Goal: Information Seeking & Learning: Learn about a topic

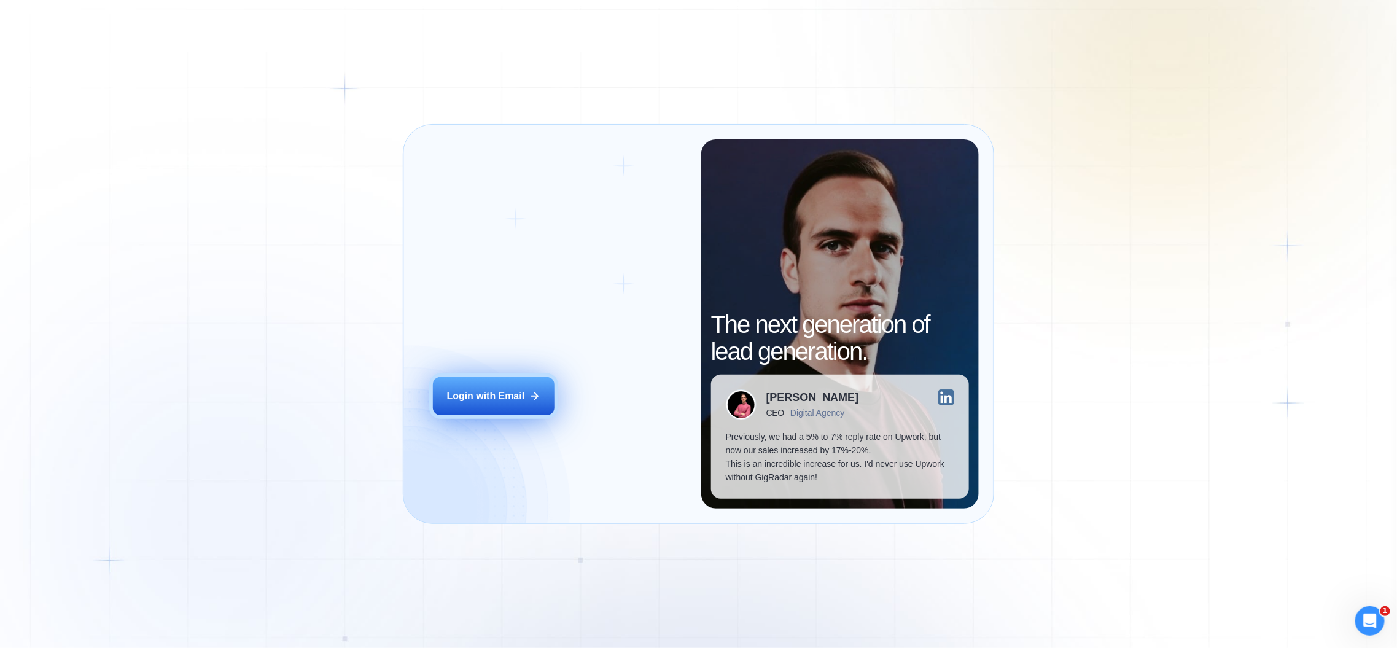
click at [483, 382] on button "Login with Email" at bounding box center [494, 396] width 122 height 38
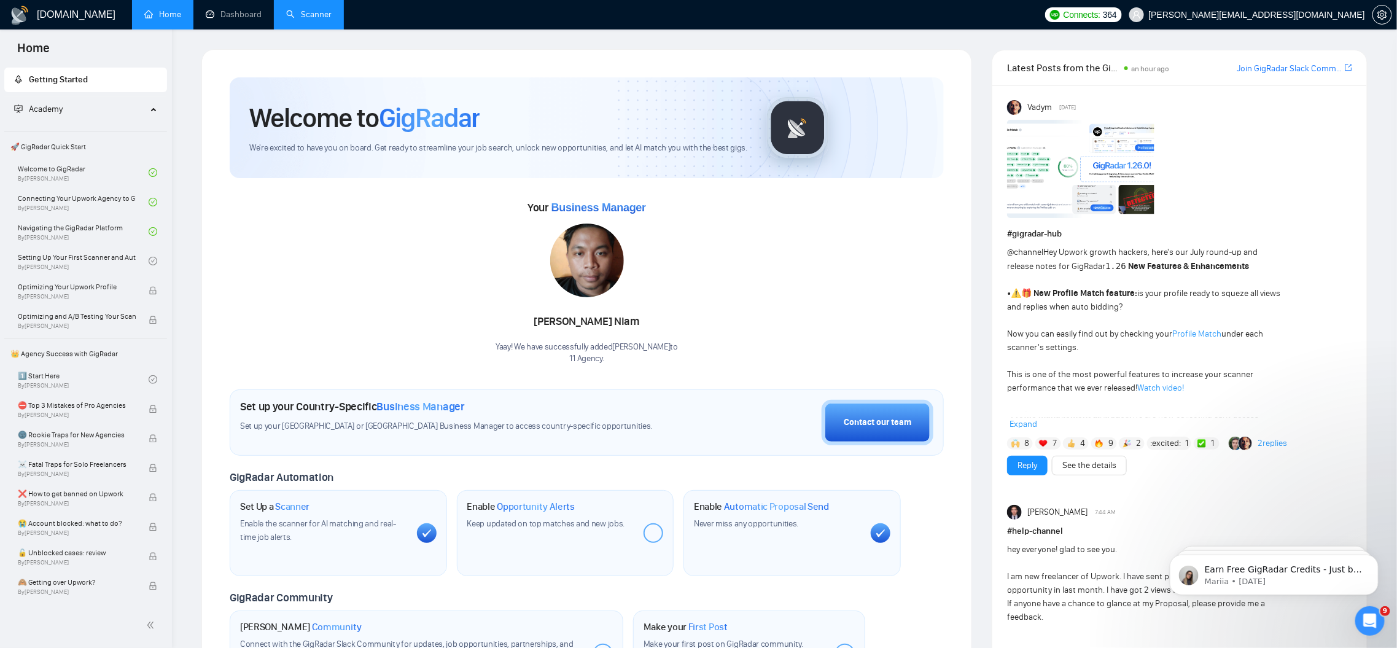
click at [298, 15] on link "Scanner" at bounding box center [308, 14] width 45 height 10
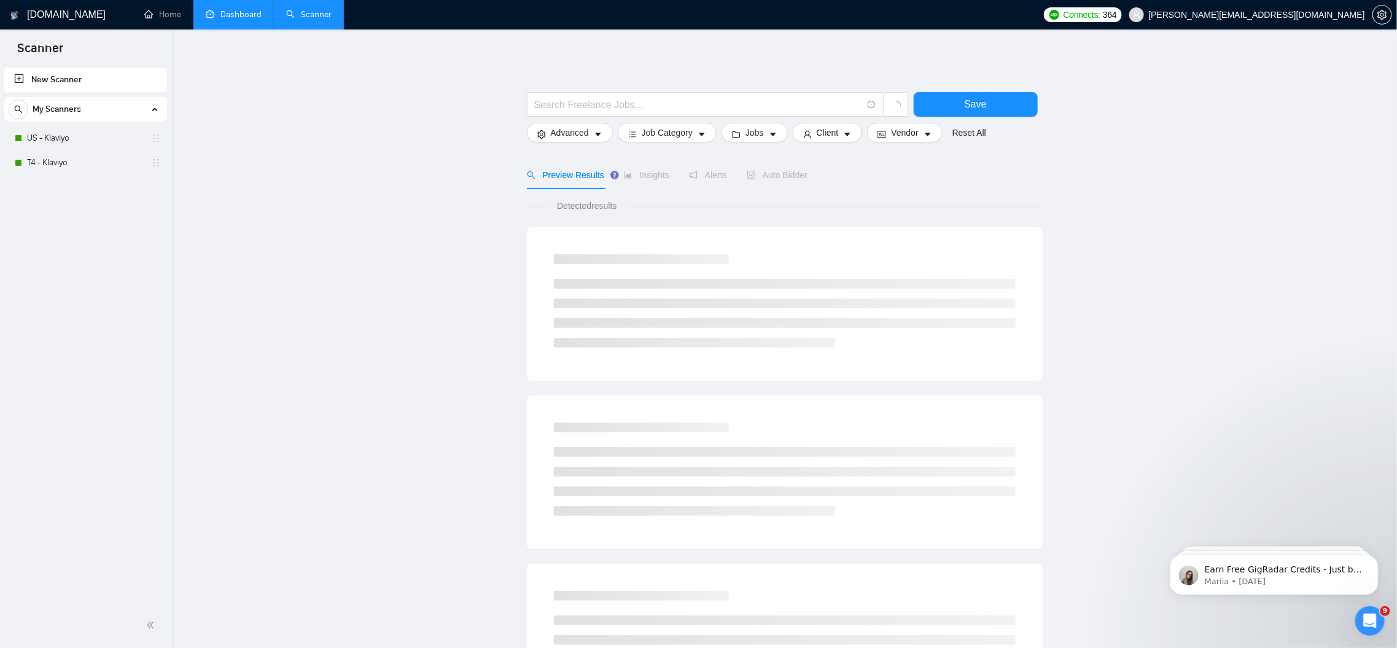
click at [254, 17] on link "Dashboard" at bounding box center [234, 14] width 56 height 10
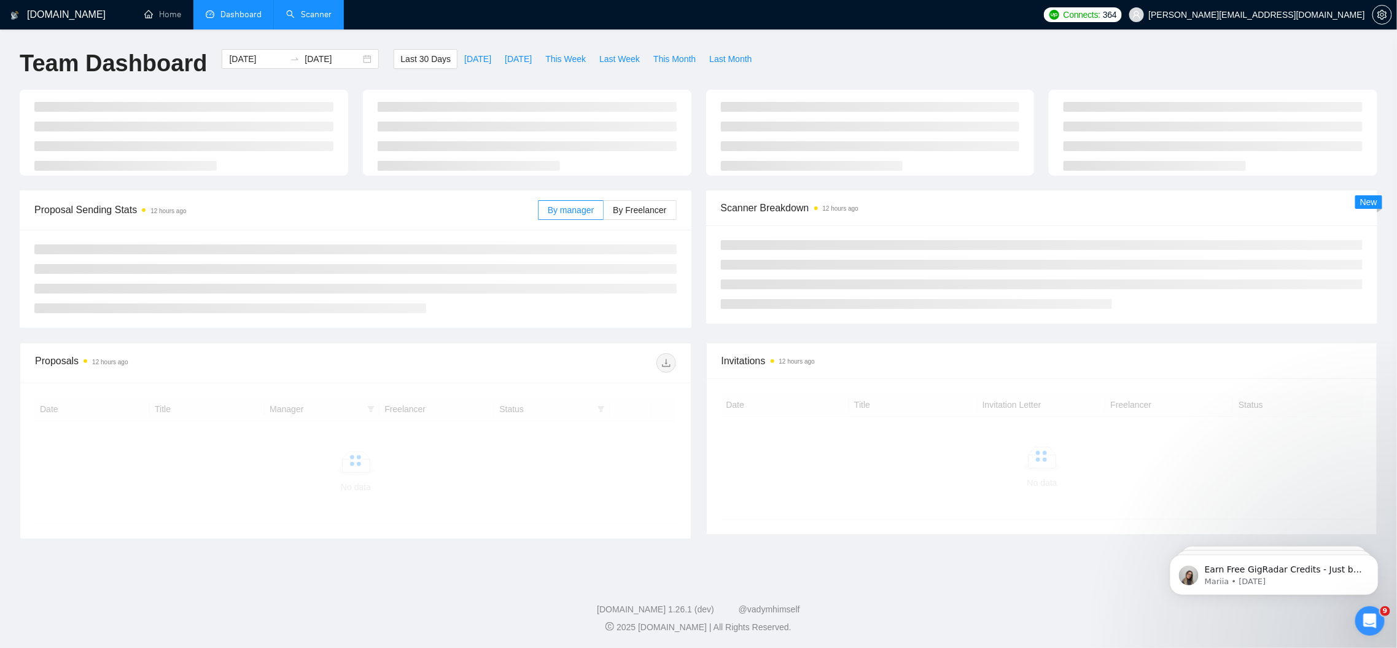
click at [322, 16] on link "Scanner" at bounding box center [308, 14] width 45 height 10
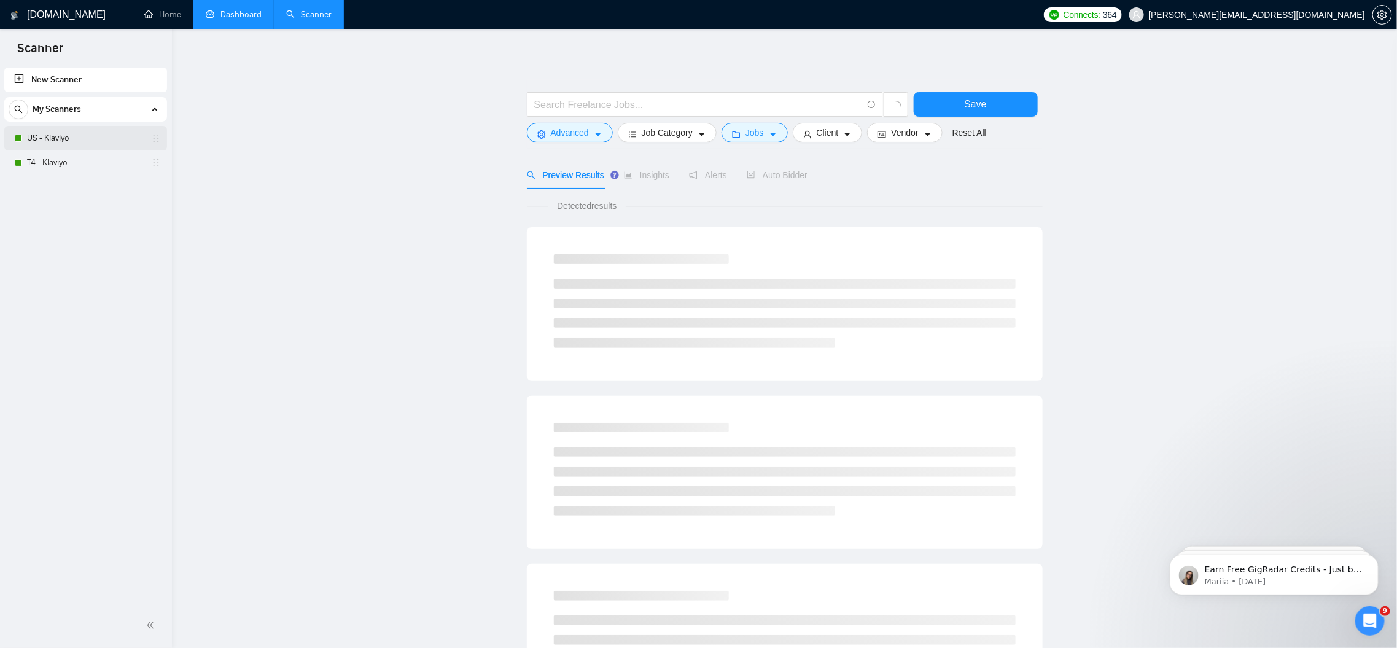
click at [74, 138] on link "US - Klaviyo" at bounding box center [85, 138] width 117 height 25
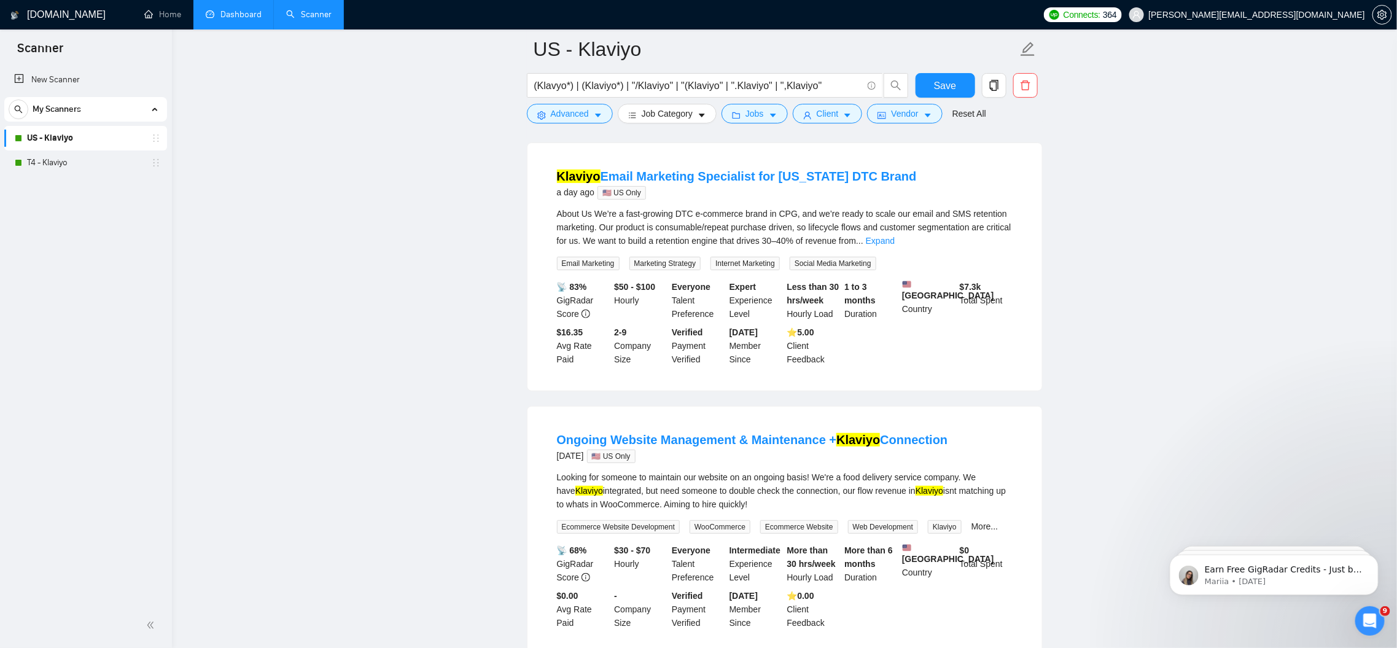
scroll to position [112, 0]
click at [998, 236] on div "About Us We’re a fast-growing DTC e-commerce brand in CPG, and we’re ready to s…" at bounding box center [785, 229] width 456 height 41
click at [895, 245] on link "Expand" at bounding box center [880, 243] width 29 height 10
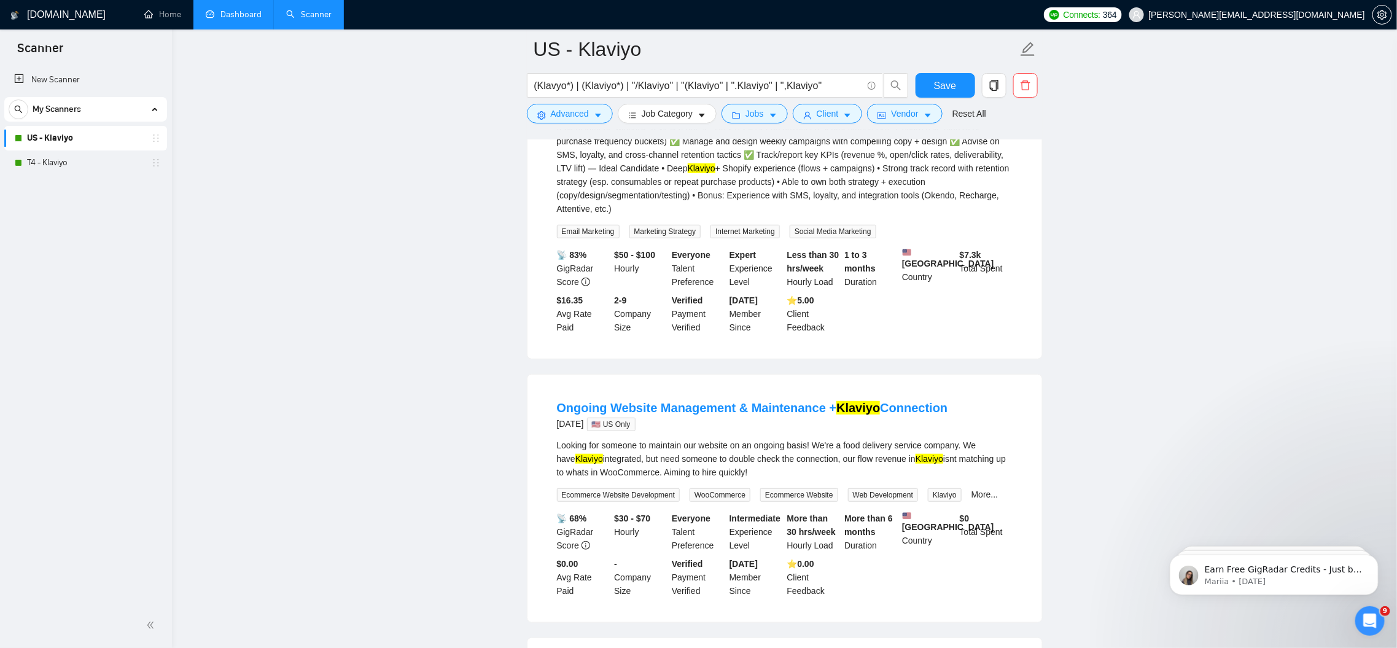
scroll to position [269, 0]
click at [78, 179] on div "New Scanner My Scanners US - Klaviyo T4 - Klaviyo" at bounding box center [86, 334] width 172 height 538
click at [75, 161] on link "T4 - Klaviyo" at bounding box center [85, 162] width 117 height 25
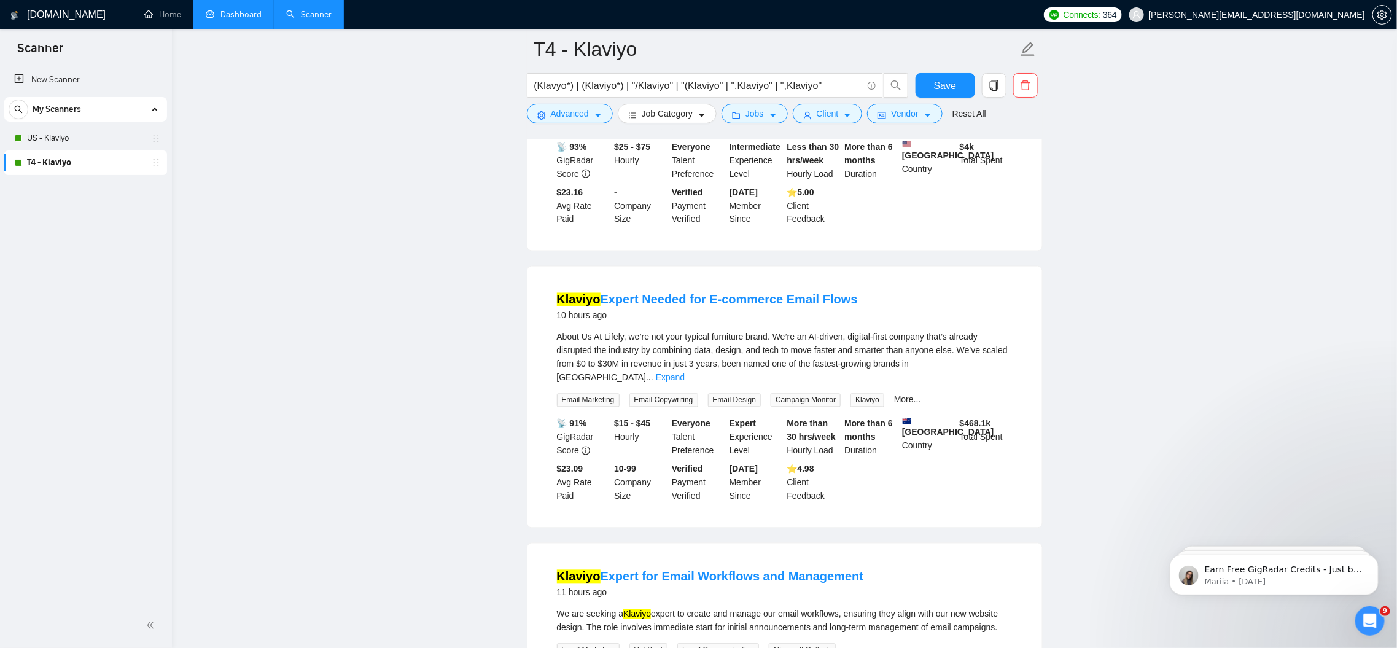
scroll to position [1056, 0]
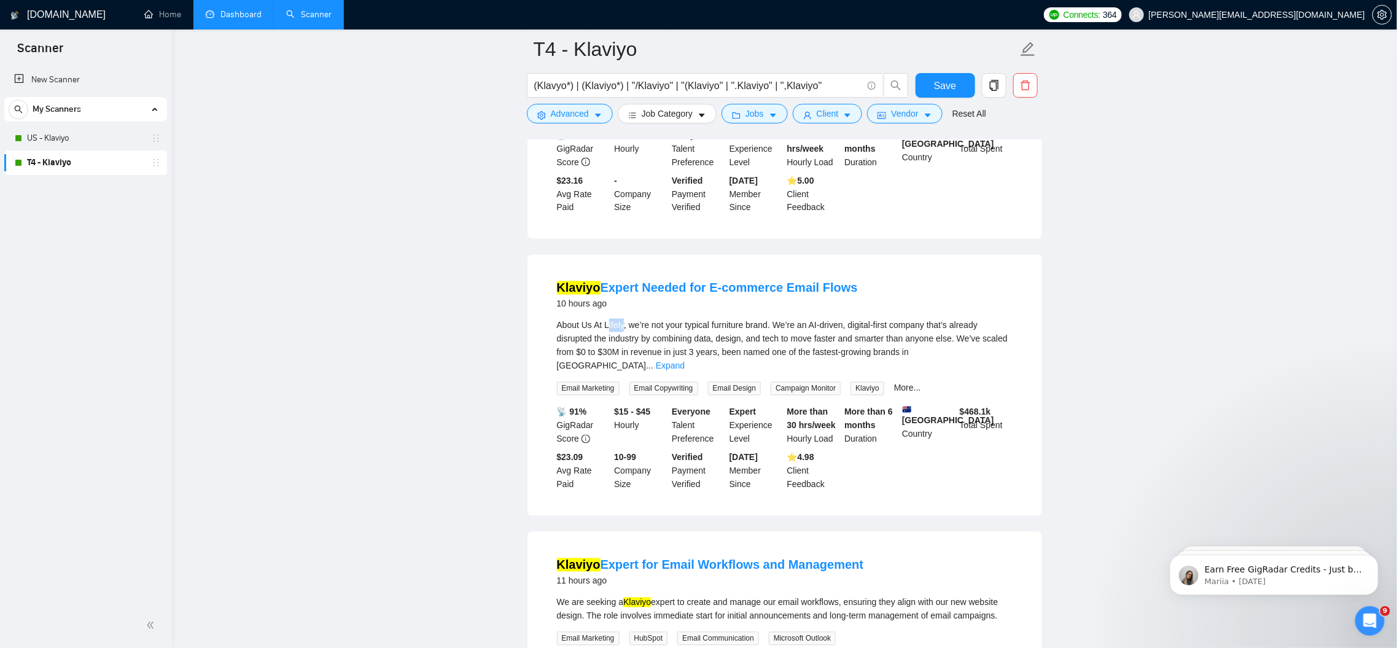
drag, startPoint x: 608, startPoint y: 355, endPoint x: 626, endPoint y: 358, distance: 17.4
click at [626, 358] on div "About Us At Lifely, we’re not your typical furniture brand. We’re an AI-driven,…" at bounding box center [785, 346] width 456 height 54
click at [685, 371] on link "Expand" at bounding box center [670, 366] width 29 height 10
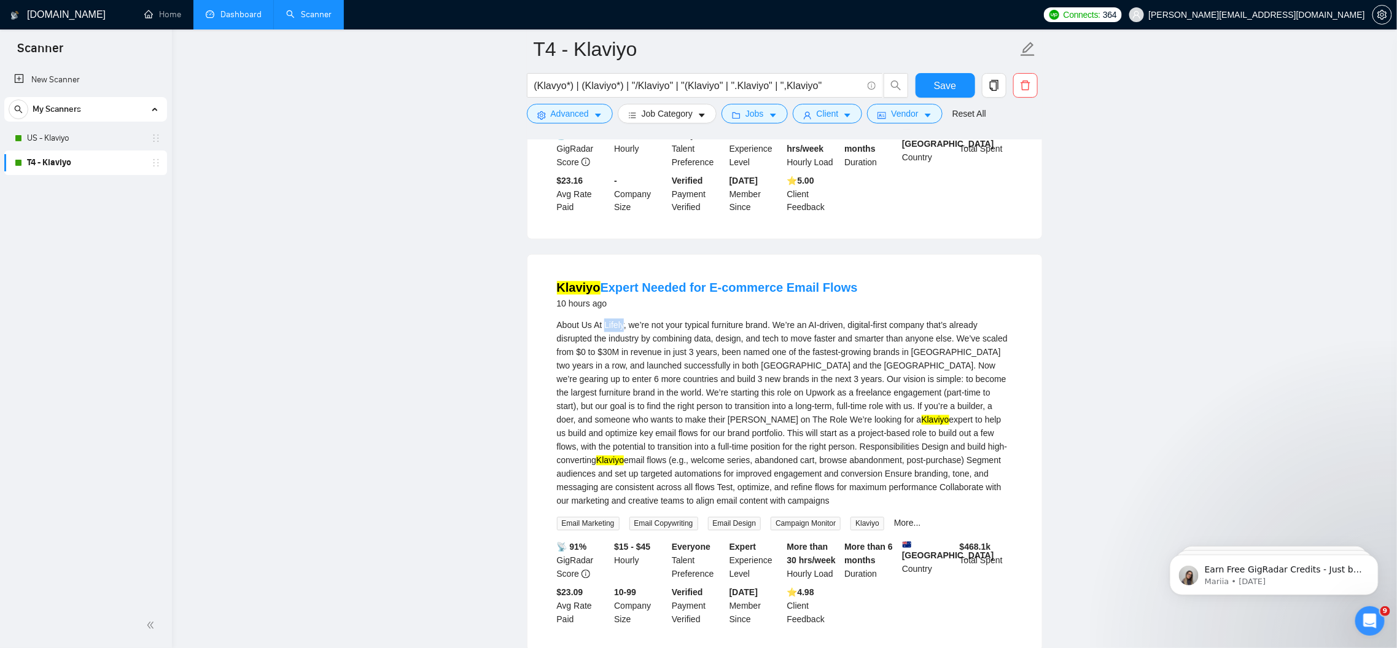
drag, startPoint x: 607, startPoint y: 355, endPoint x: 625, endPoint y: 355, distance: 18.4
click at [625, 355] on div "About Us At Lifely, we’re not your typical furniture brand. We’re an AI-driven,…" at bounding box center [785, 413] width 456 height 189
copy div "Lifely"
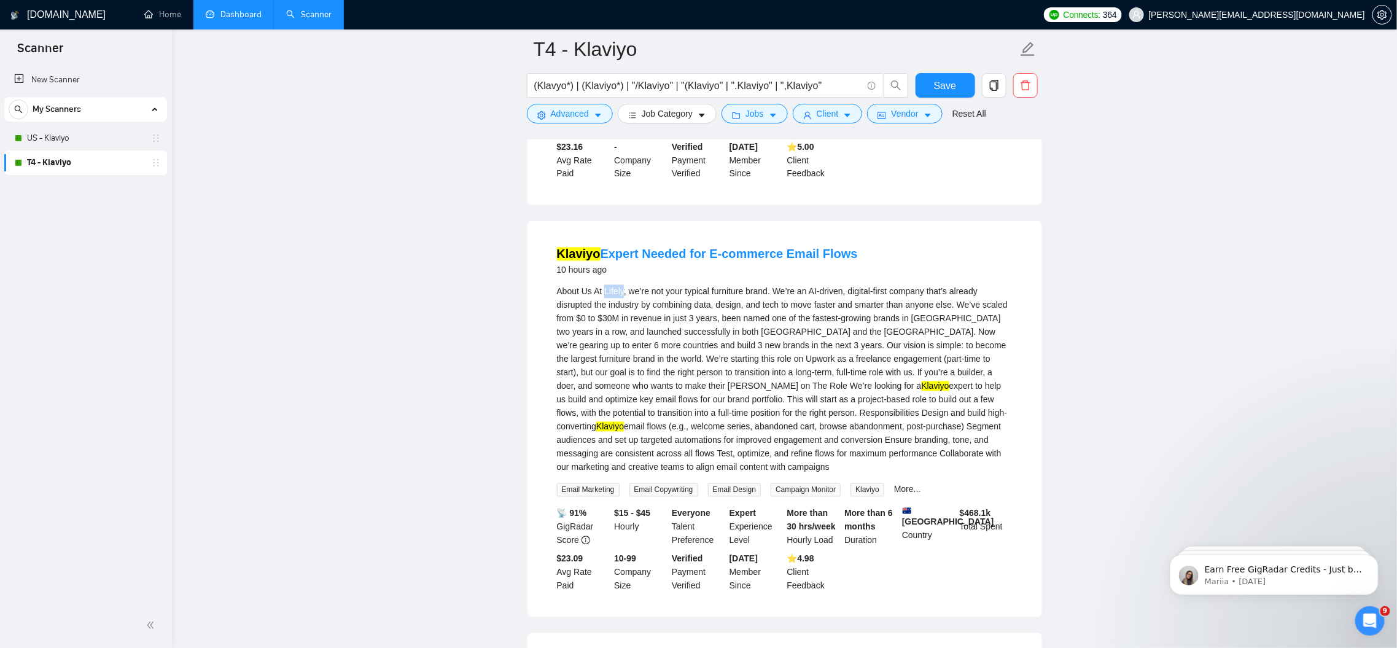
scroll to position [1091, 0]
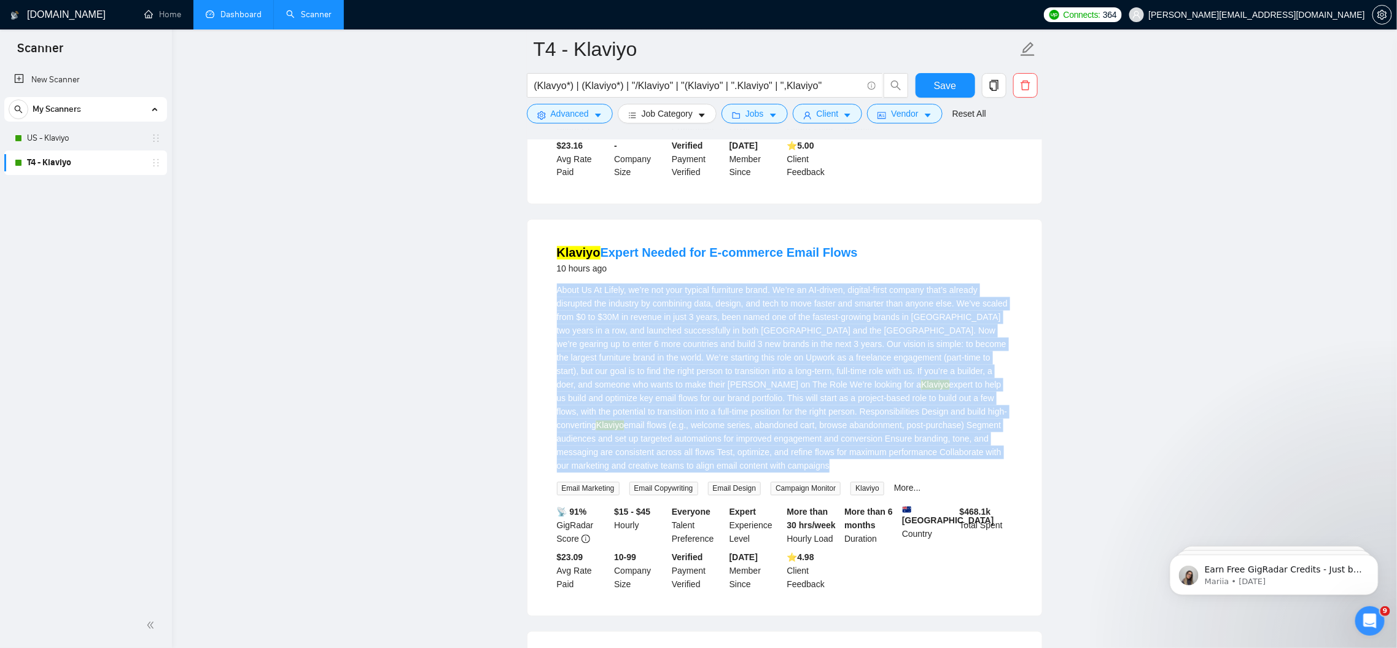
copy div "Lorem Ip Do Sitame, co’ad eli sedd eiusmod temporinc utlab. Et’do ma AL-enimad,…"
drag, startPoint x: 557, startPoint y: 322, endPoint x: 860, endPoint y: 502, distance: 351.8
click at [860, 495] on div "About Us At Lifely, we’re not your typical furniture brand. We’re an AI-driven,…" at bounding box center [785, 390] width 456 height 212
copy div "Lorem Ip Do Sitame, co’ad eli sedd eiusmod temporinc utlab. Et’do ma AL-enimad,…"
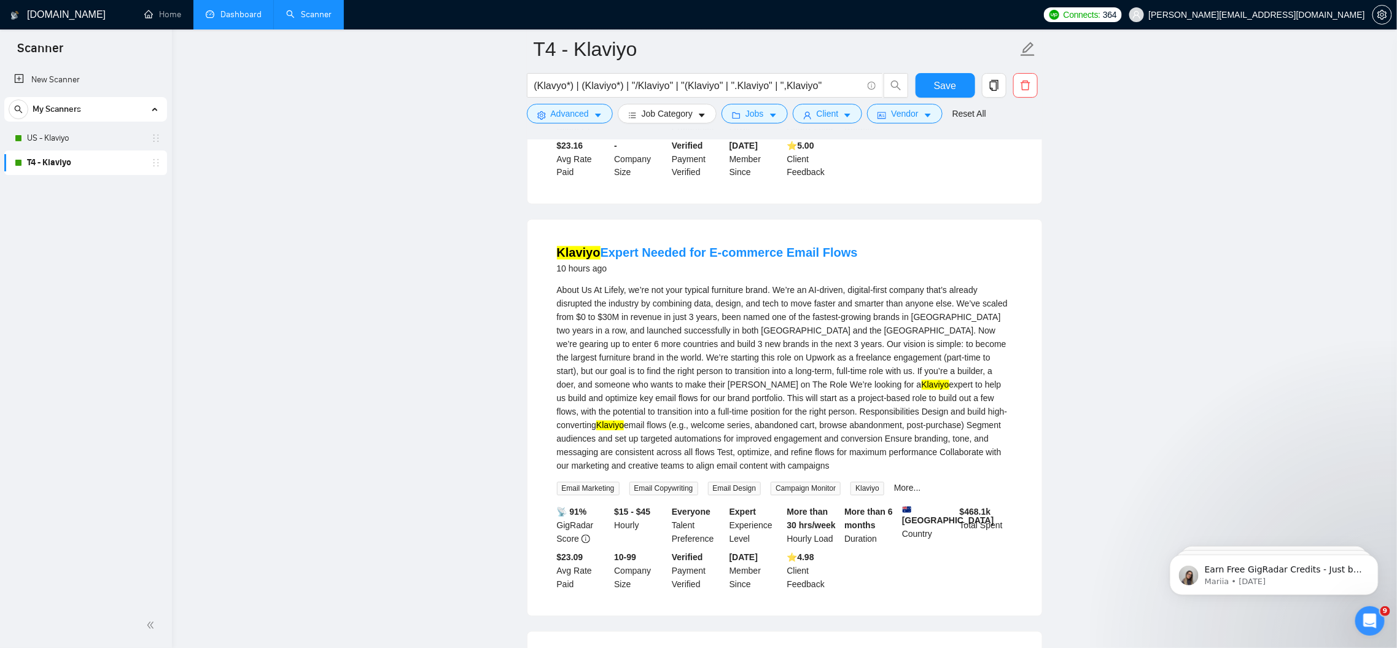
click at [783, 276] on div "10 hours ago" at bounding box center [707, 269] width 301 height 15
click at [783, 260] on link "Klaviyo Expert Needed for E-commerce Email Flows" at bounding box center [707, 253] width 301 height 14
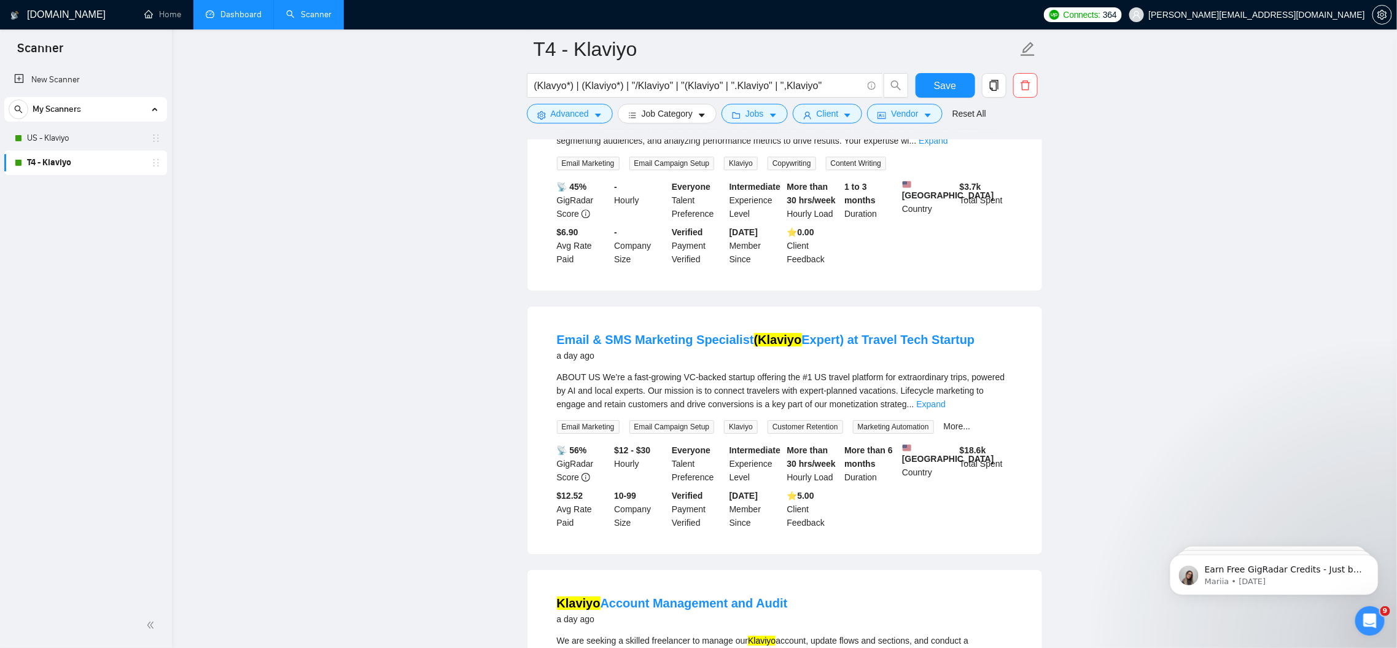
scroll to position [1930, 0]
click at [945, 408] on link "Expand" at bounding box center [931, 403] width 29 height 10
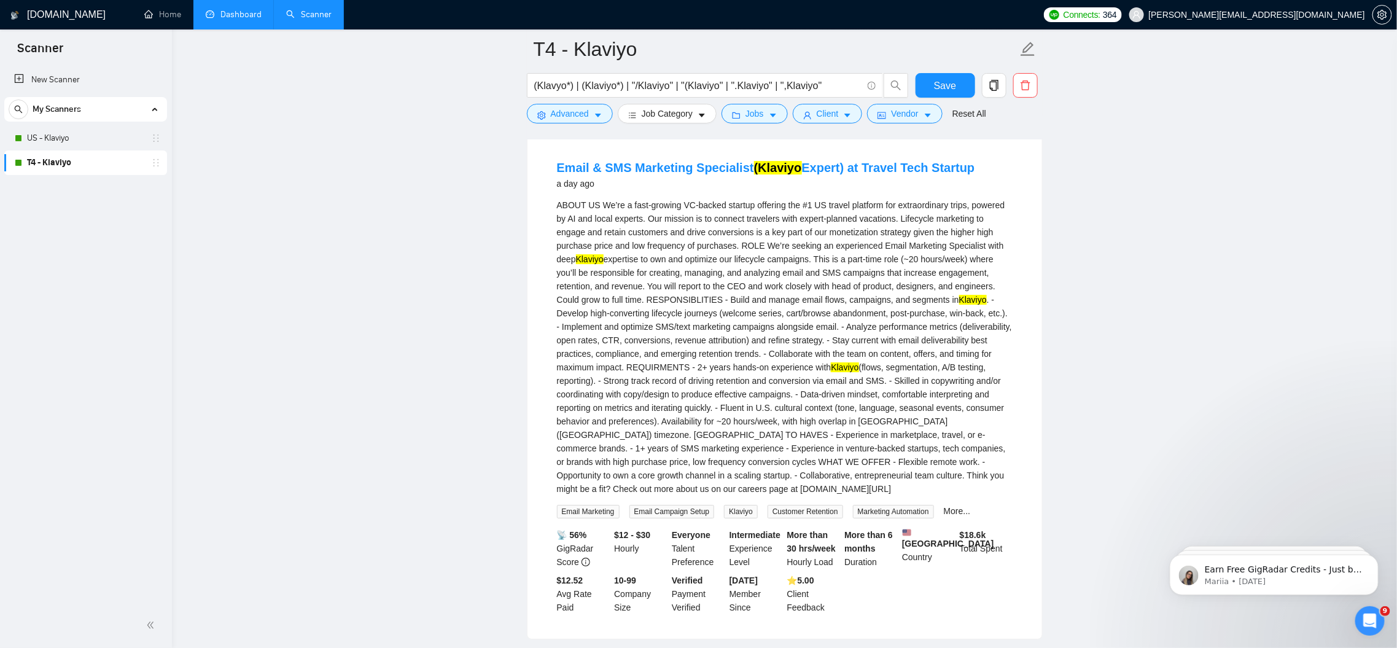
scroll to position [2105, 0]
drag, startPoint x: 884, startPoint y: 526, endPoint x: 921, endPoint y: 520, distance: 37.3
click at [921, 492] on div "ABOUT US We’re a fast-growing VC-backed startup offering the #1 US travel platf…" at bounding box center [785, 343] width 456 height 297
drag, startPoint x: 882, startPoint y: 527, endPoint x: 944, endPoint y: 526, distance: 61.4
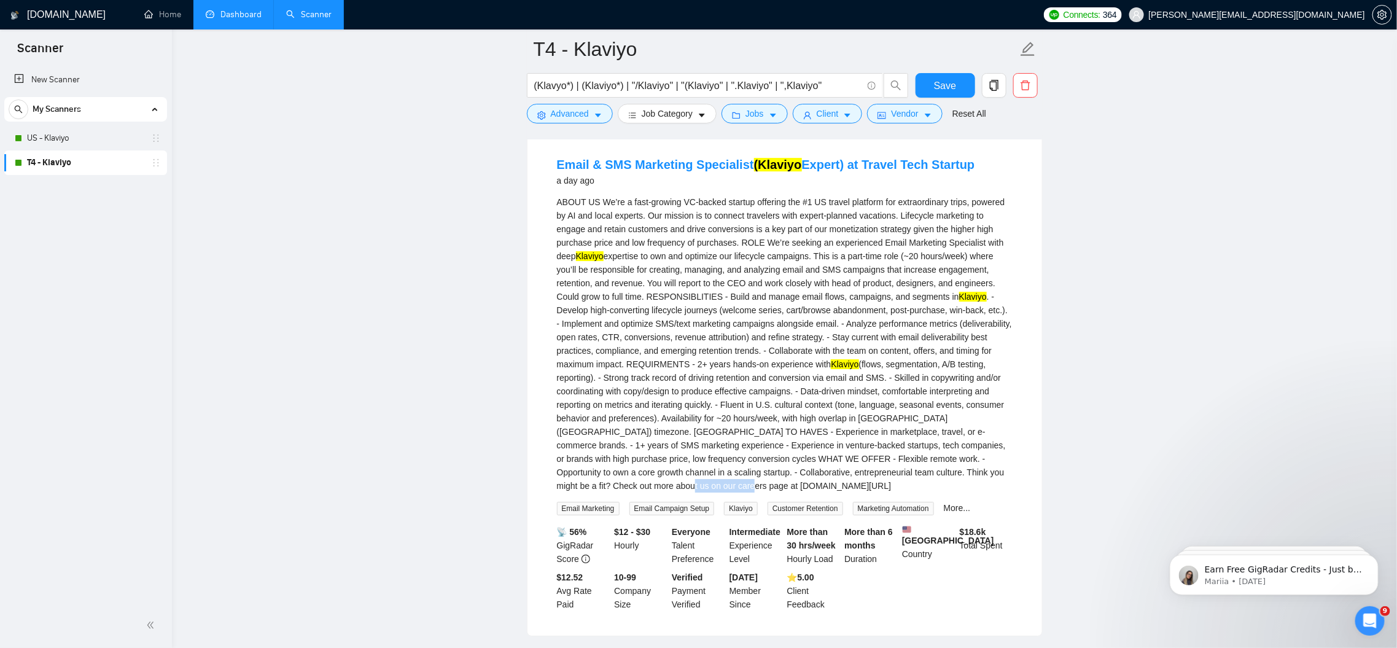
click at [944, 492] on div "ABOUT US We’re a fast-growing VC-backed startup offering the #1 US travel platf…" at bounding box center [785, 343] width 456 height 297
copy div "[DOMAIN_NAME]"
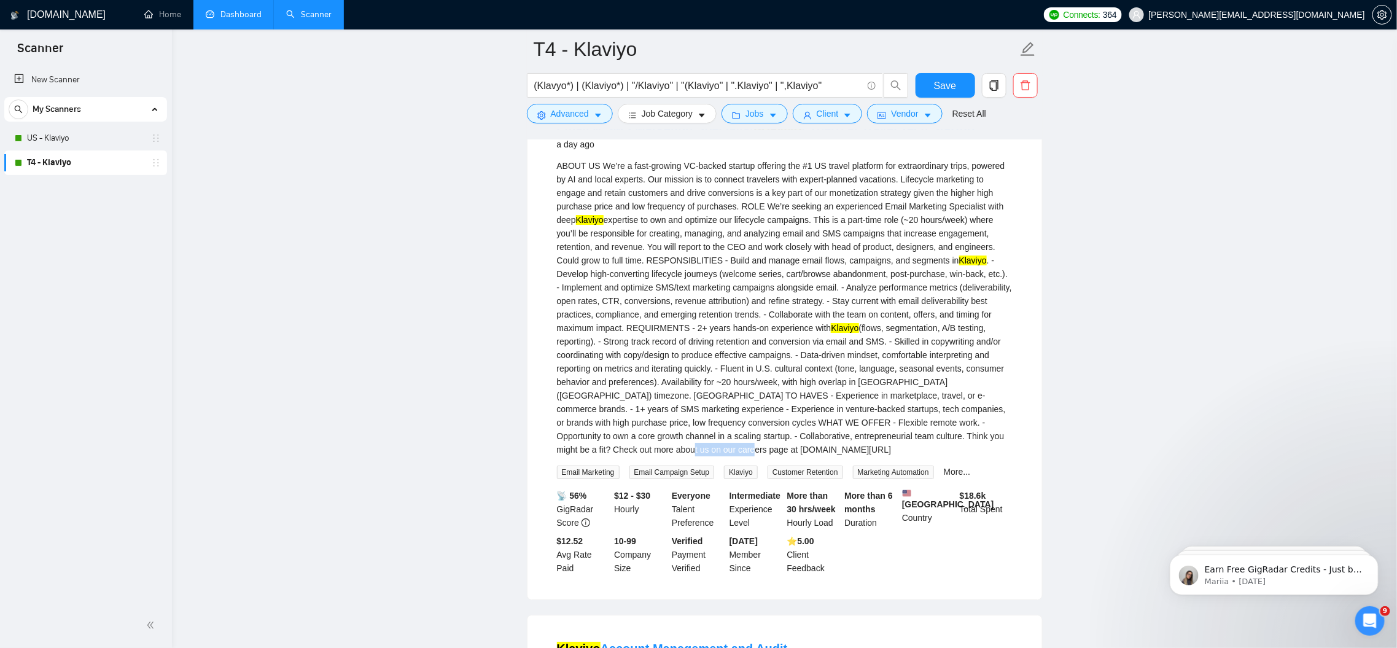
scroll to position [2141, 0]
click at [881, 456] on div "ABOUT US We’re a fast-growing VC-backed startup offering the #1 US travel platf…" at bounding box center [785, 306] width 456 height 297
drag, startPoint x: 883, startPoint y: 489, endPoint x: 921, endPoint y: 489, distance: 37.5
click at [921, 456] on div "ABOUT US We’re a fast-growing VC-backed startup offering the #1 US travel platf…" at bounding box center [785, 306] width 456 height 297
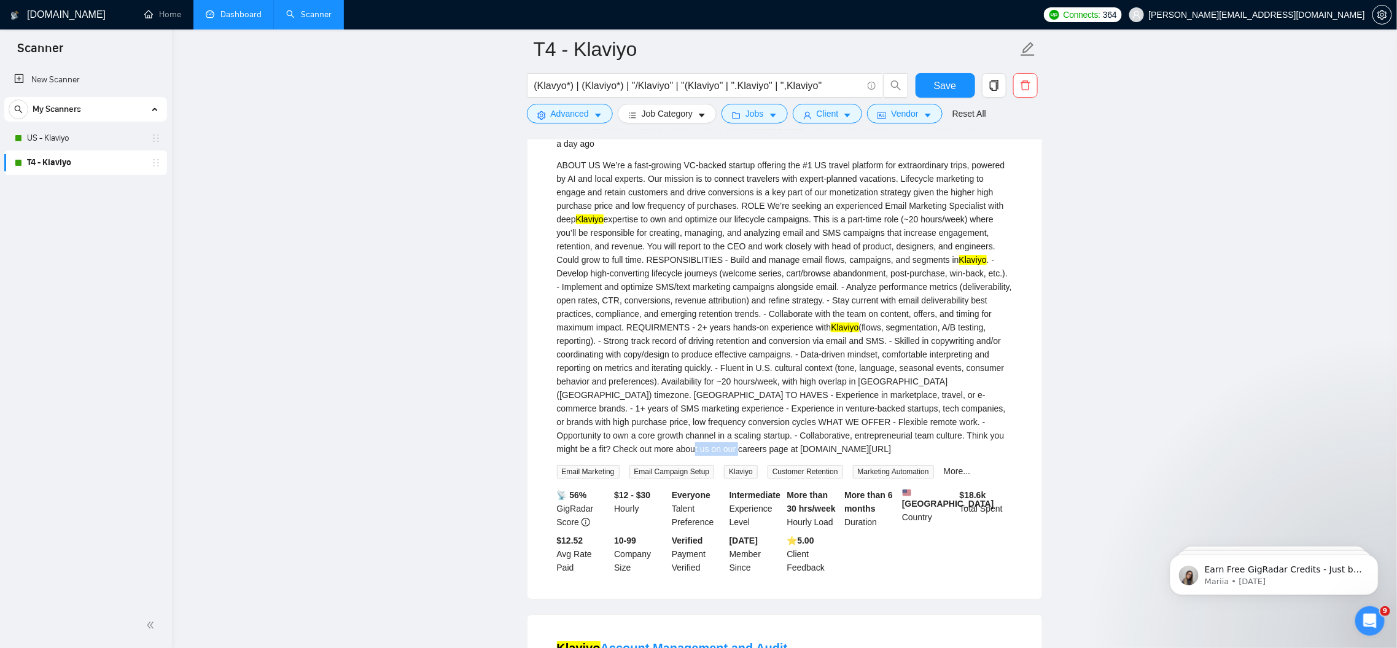
drag, startPoint x: 882, startPoint y: 490, endPoint x: 926, endPoint y: 489, distance: 44.8
click at [926, 456] on div "ABOUT US We’re a fast-growing VC-backed startup offering the #1 US travel platf…" at bounding box center [785, 306] width 456 height 297
copy div "travelstride"
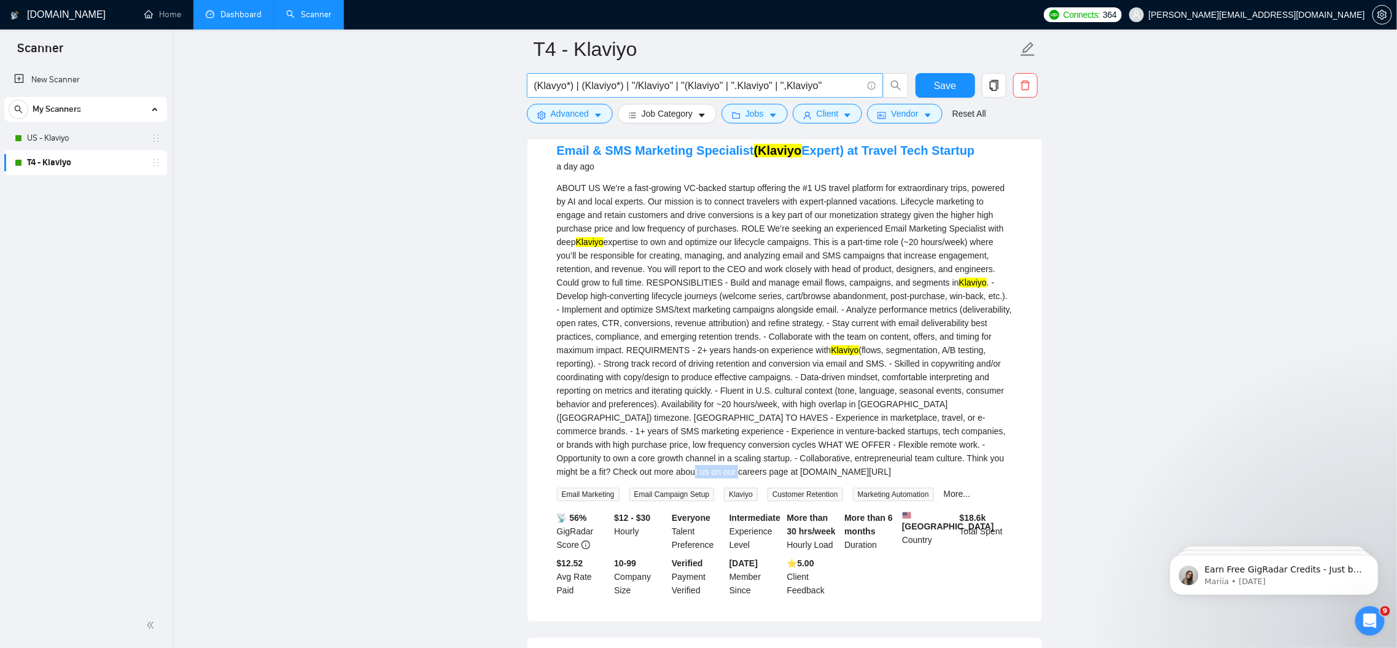
scroll to position [2110, 0]
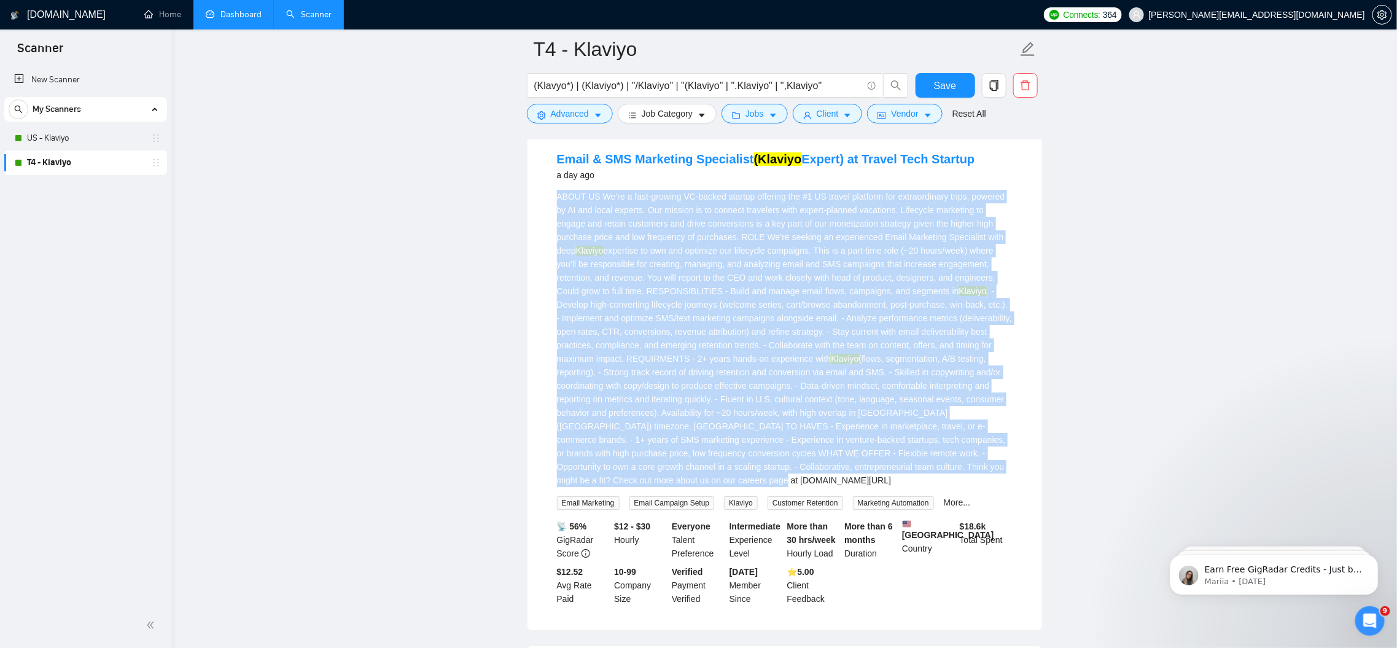
drag, startPoint x: 546, startPoint y: 231, endPoint x: 983, endPoint y: 515, distance: 521.1
click at [983, 515] on li "Email & SMS Marketing Specialist (Klaviyo Expert) at Travel Tech Startup a day …" at bounding box center [784, 378] width 485 height 475
copy div "LOREM IP Do’si a cons-adipisc EL-seddoe tempori utlabore etd #7 MA aliqua enima…"
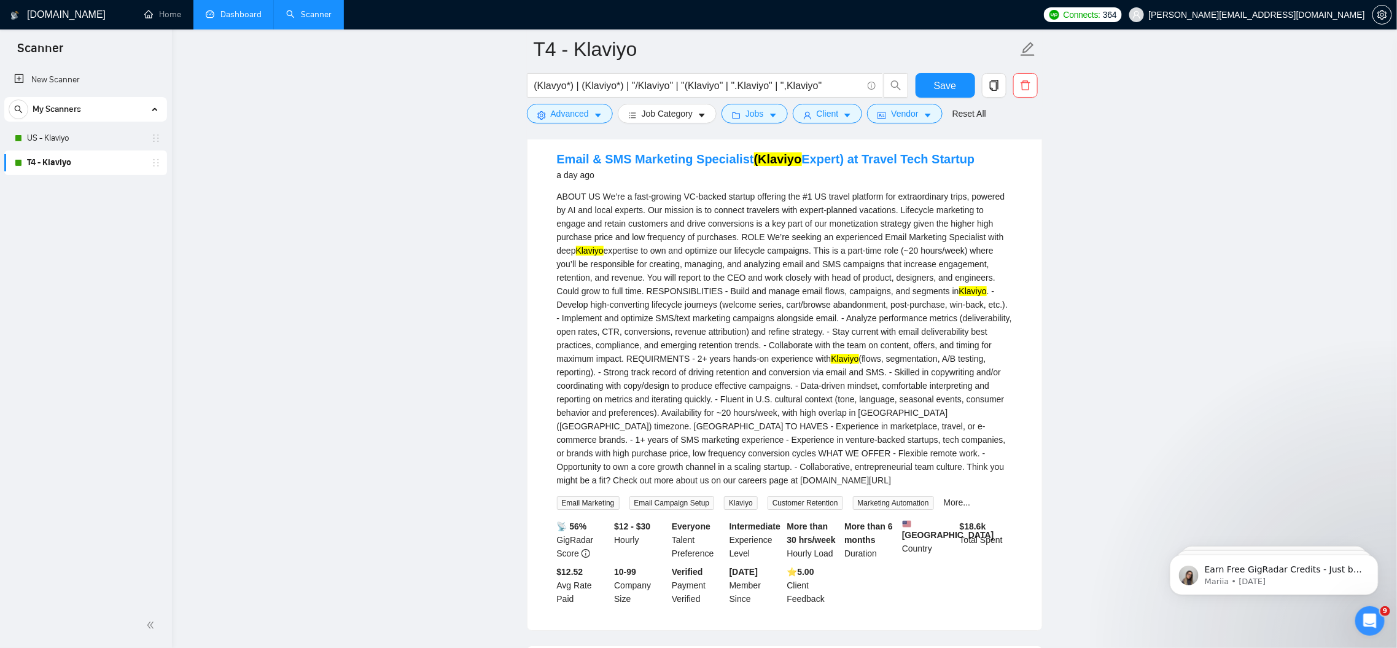
click at [670, 188] on li "Email & SMS Marketing Specialist (Klaviyo Expert) at Travel Tech Startup a day …" at bounding box center [784, 378] width 485 height 475
click at [673, 166] on link "Email & SMS Marketing Specialist (Klaviyo Expert) at Travel Tech Startup" at bounding box center [766, 159] width 418 height 14
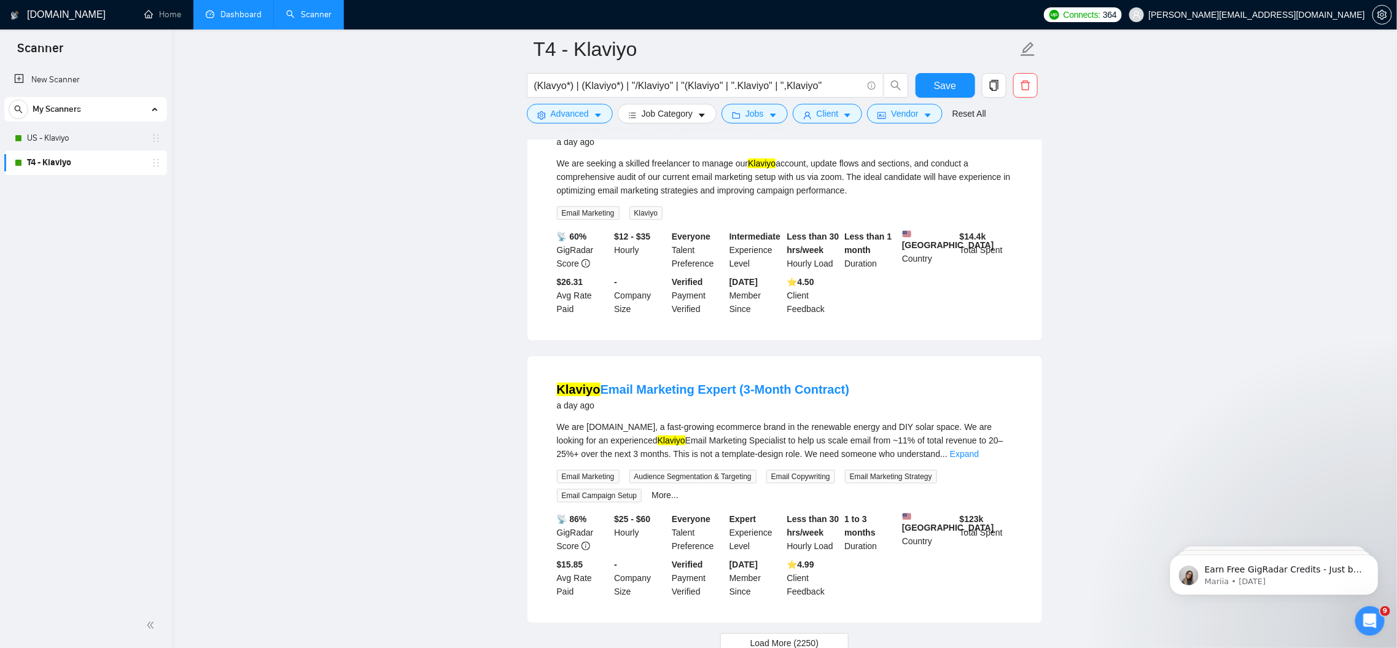
scroll to position [2695, 0]
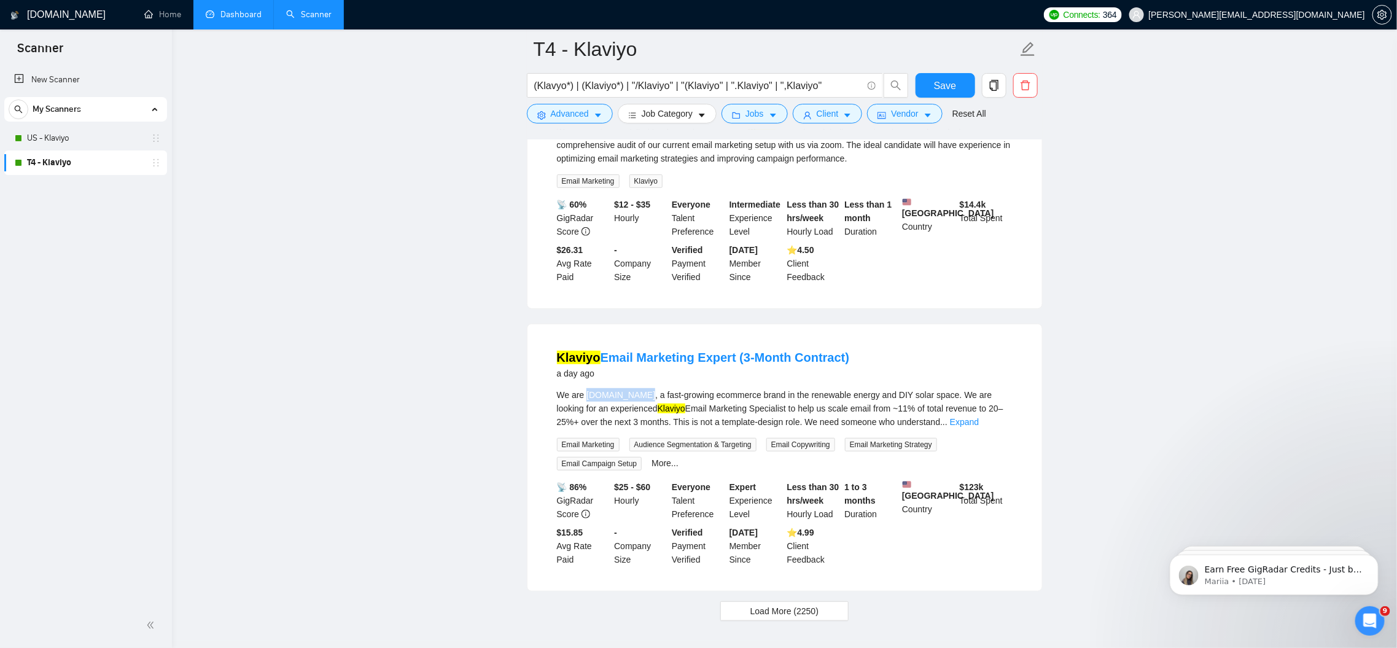
drag, startPoint x: 586, startPoint y: 452, endPoint x: 644, endPoint y: 452, distance: 58.3
click at [644, 429] on div "We are [DOMAIN_NAME], a fast-growing ecommerce brand in the renewable energy an…" at bounding box center [785, 408] width 456 height 41
copy div "[DOMAIN_NAME]"
click at [587, 364] on mark "Klaviyo" at bounding box center [579, 358] width 44 height 14
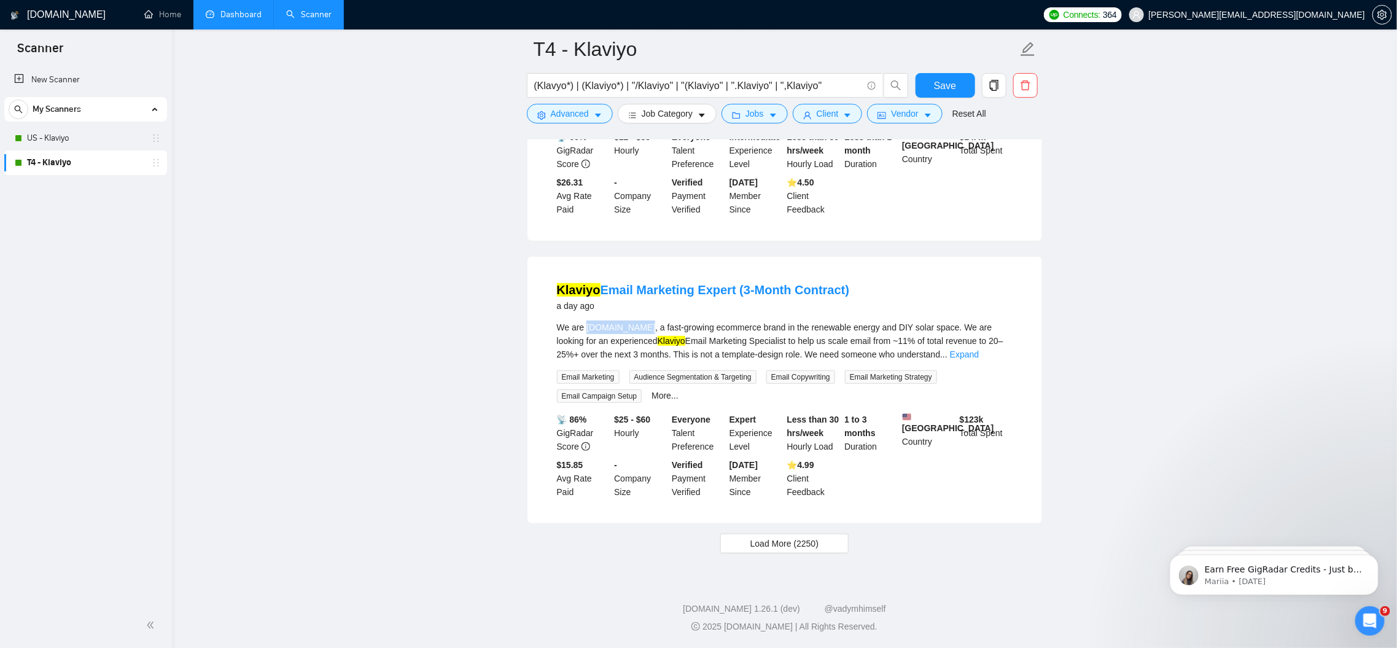
scroll to position [2824, 0]
click at [780, 546] on span "Load More (2250)" at bounding box center [784, 544] width 68 height 14
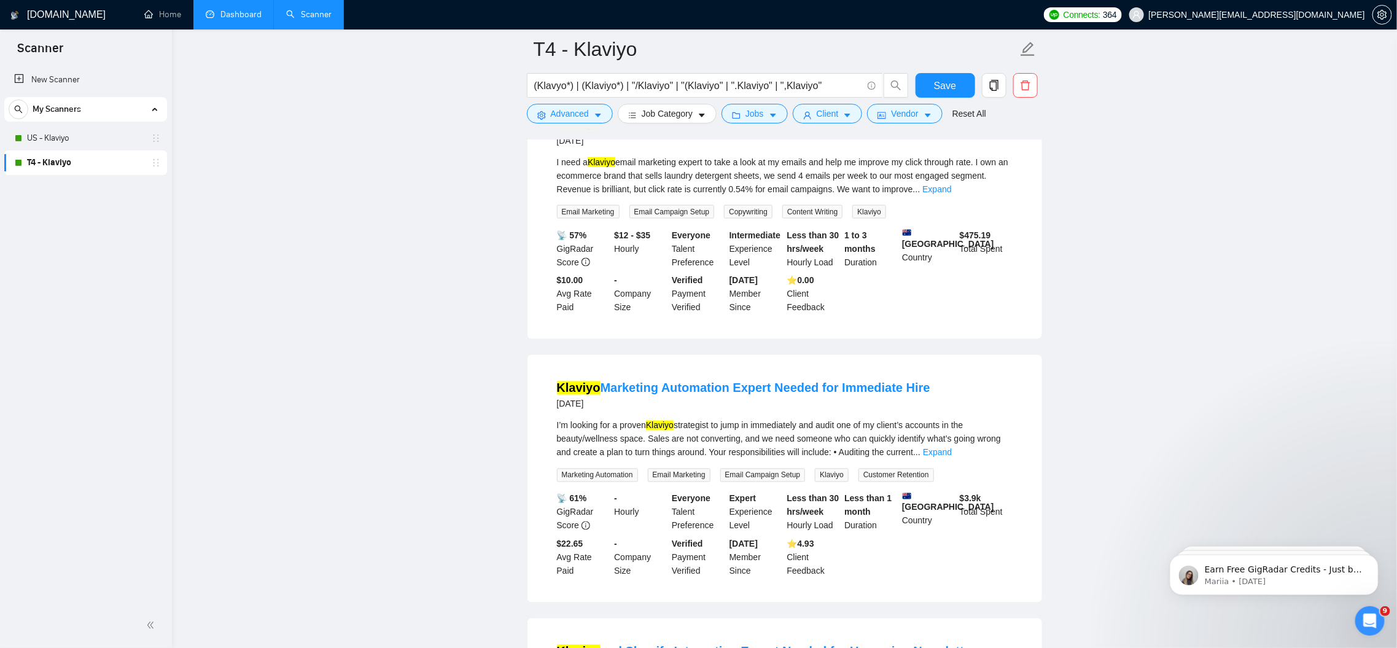
scroll to position [3492, 0]
click at [951, 195] on link "Expand" at bounding box center [936, 190] width 29 height 10
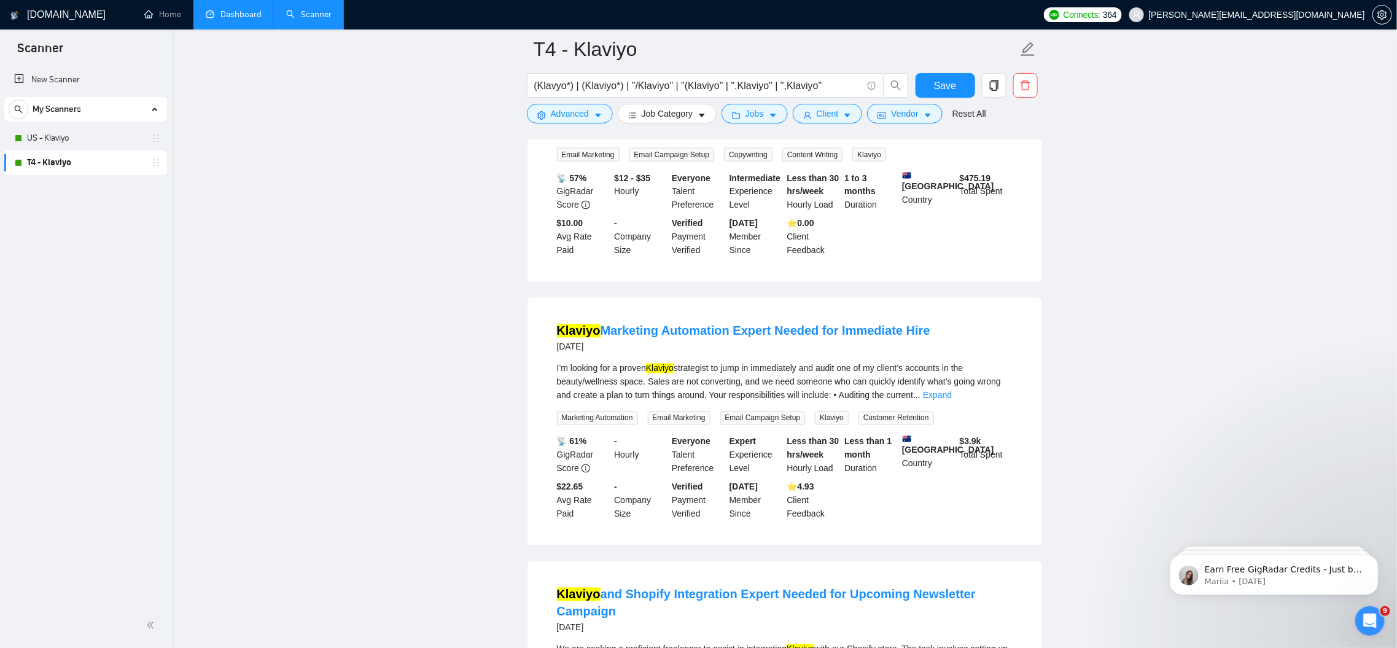
scroll to position [3775, 0]
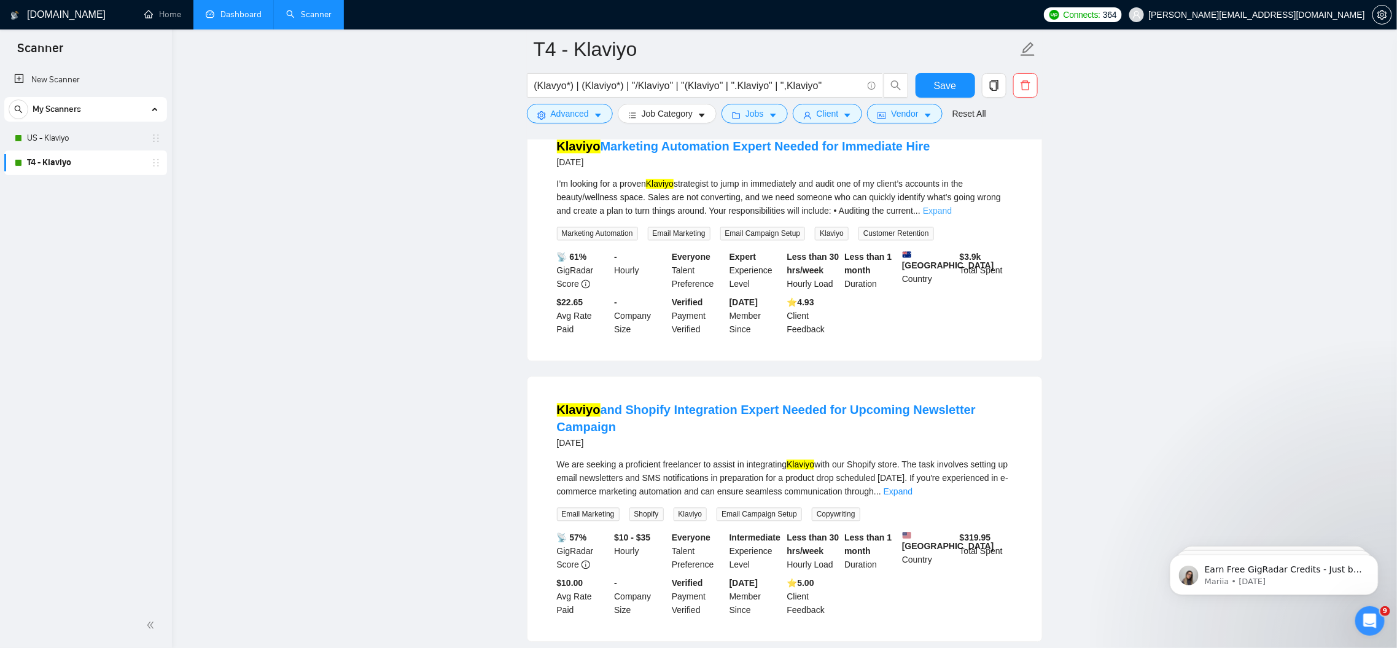
click at [952, 215] on link "Expand" at bounding box center [937, 211] width 29 height 10
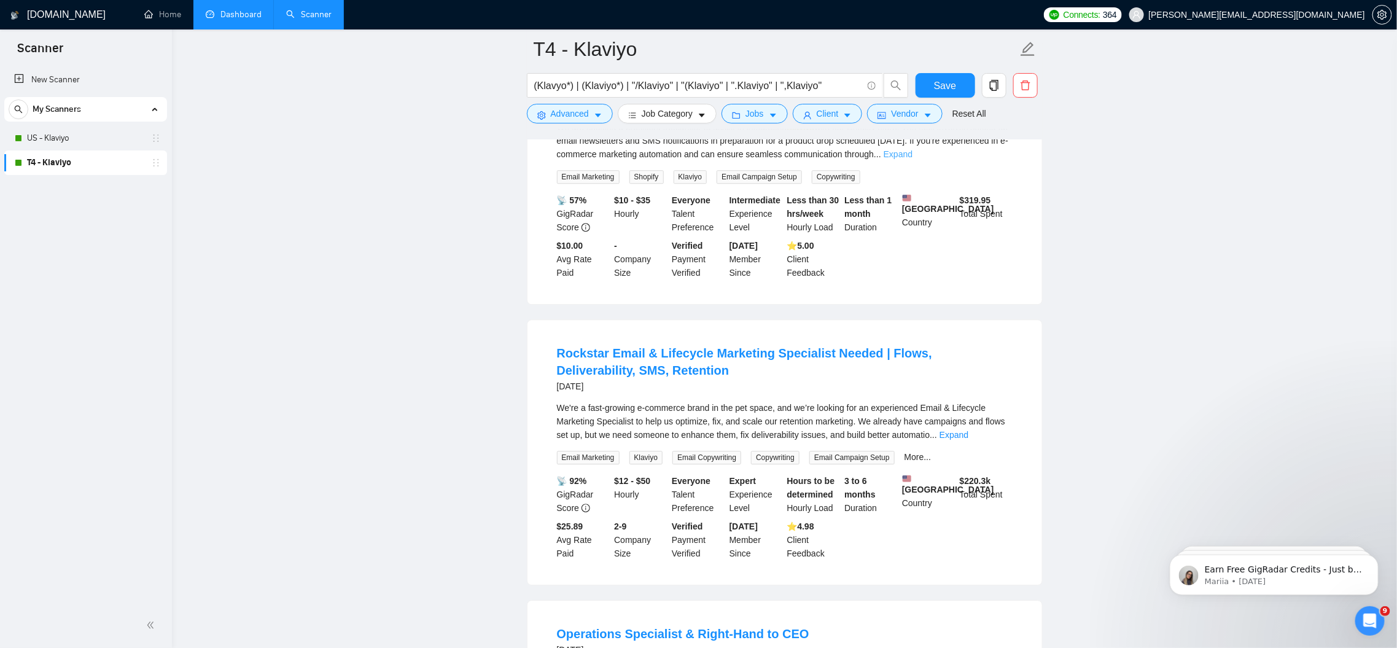
scroll to position [4239, 0]
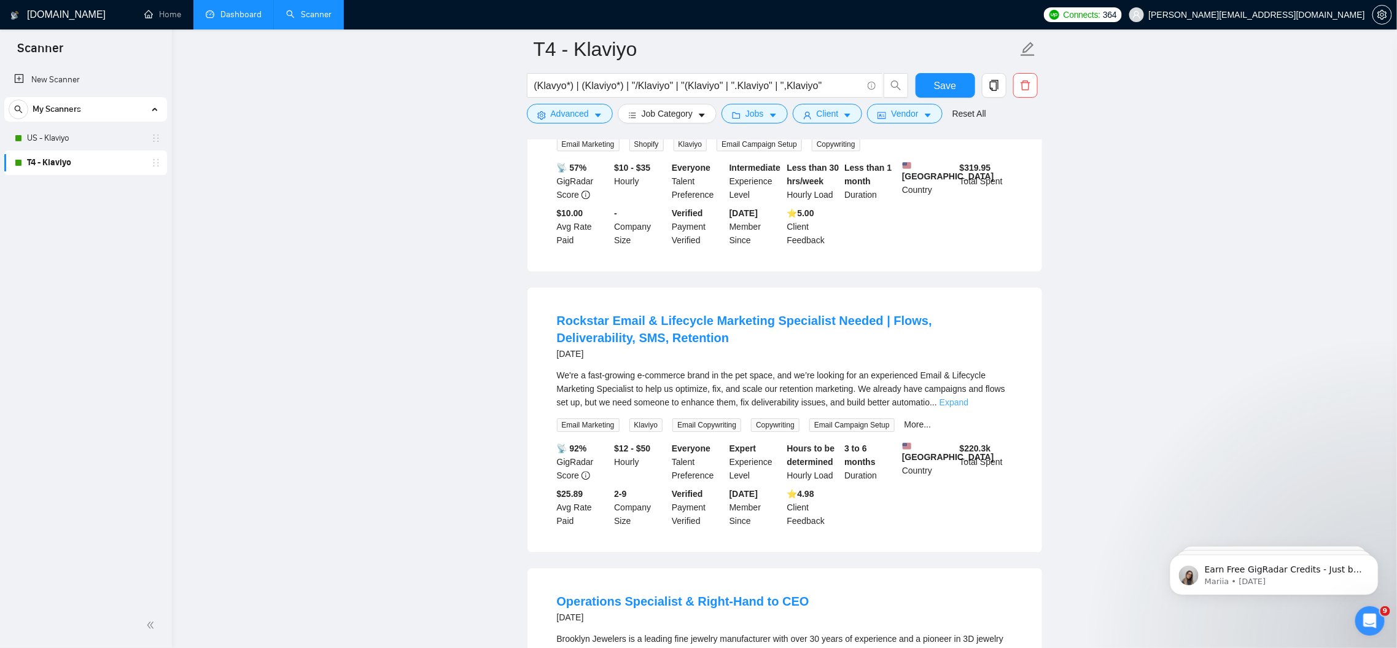
click at [968, 407] on link "Expand" at bounding box center [953, 402] width 29 height 10
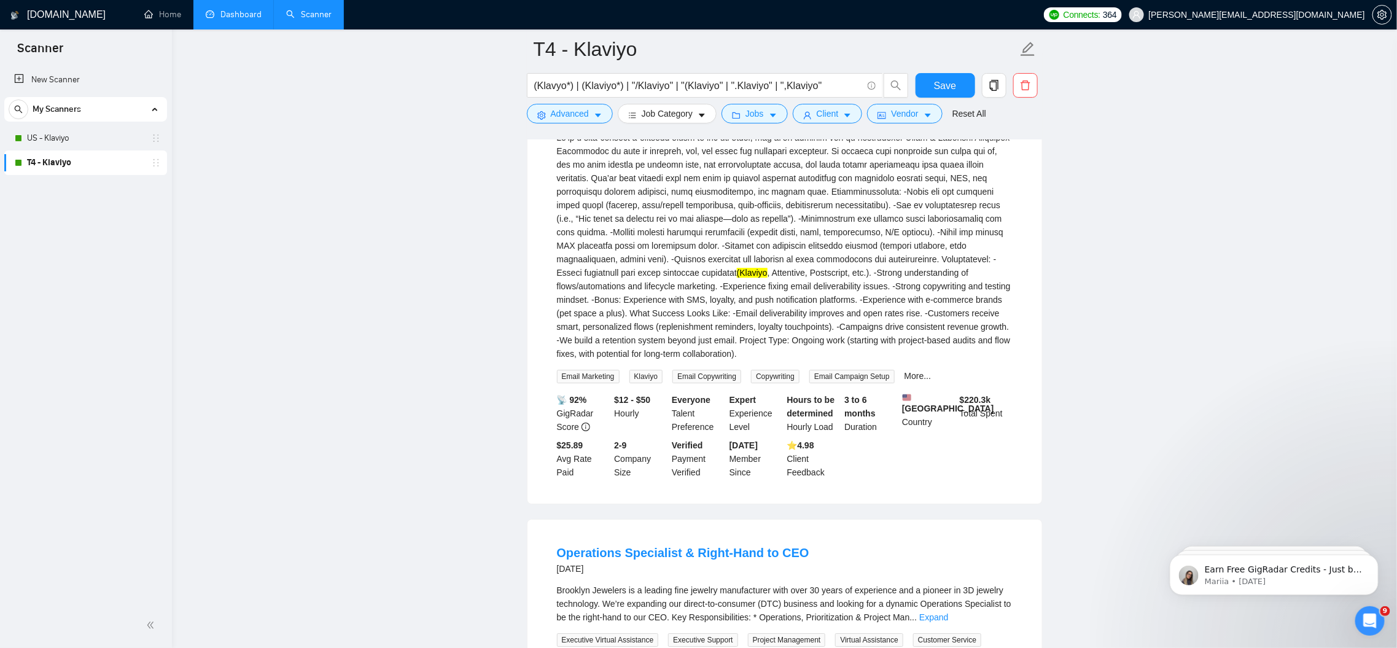
scroll to position [4877, 0]
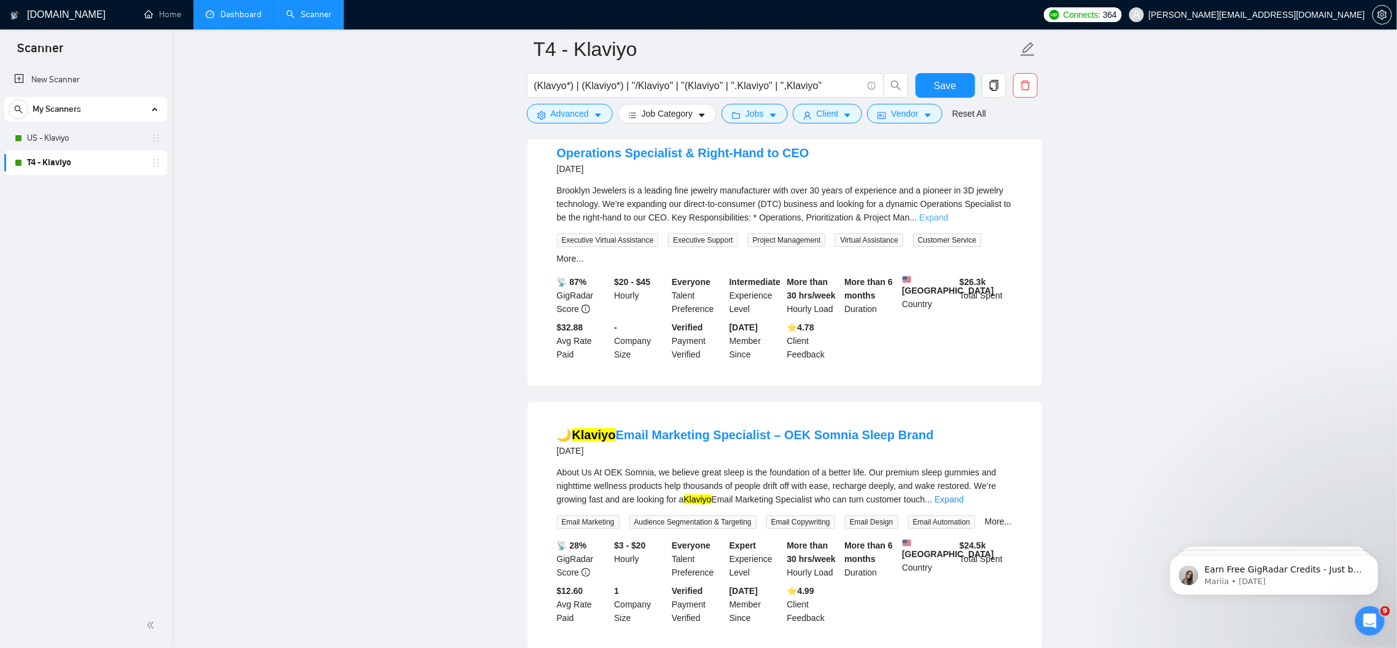
click at [948, 222] on link "Expand" at bounding box center [933, 217] width 29 height 10
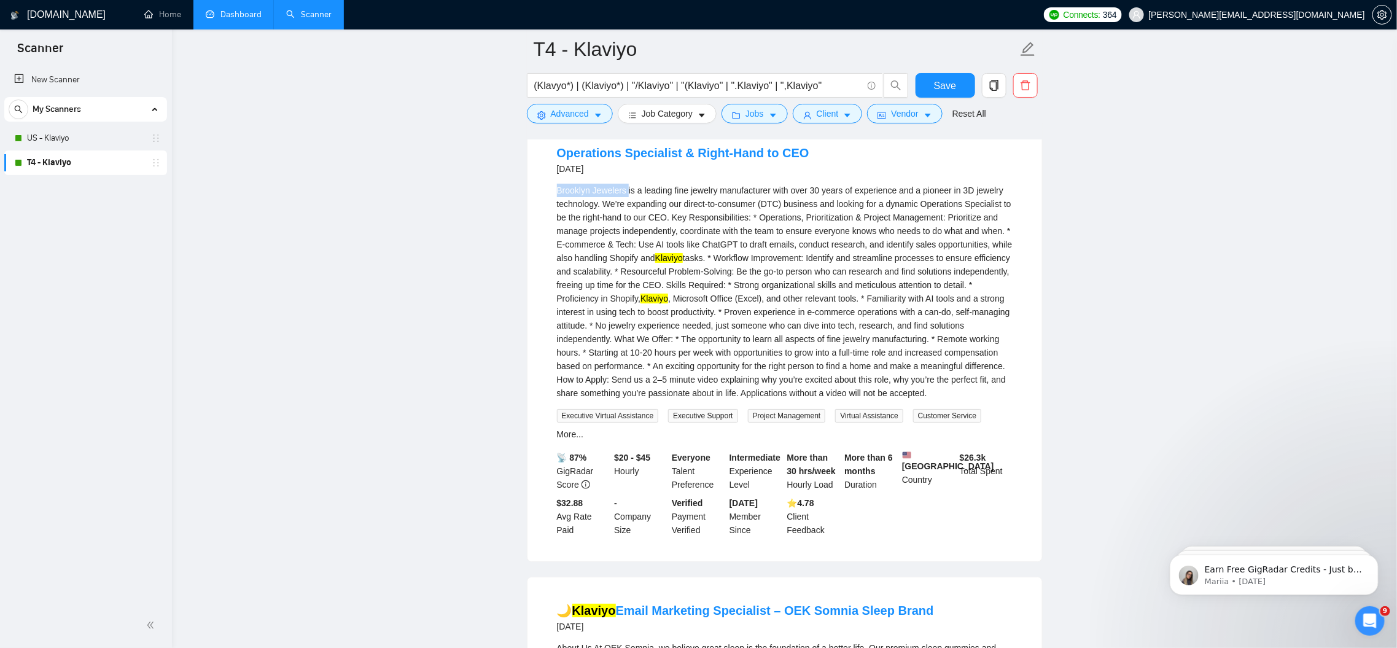
drag, startPoint x: 556, startPoint y: 275, endPoint x: 629, endPoint y: 276, distance: 73.7
click at [629, 276] on li "Operations Specialist & Right-Hand to CEO [DATE] Brooklyn Jewelers is a leading…" at bounding box center [784, 340] width 485 height 412
copy div "Brooklyn Jewelers"
click at [573, 160] on link "Operations Specialist & Right-Hand to CEO" at bounding box center [683, 153] width 252 height 14
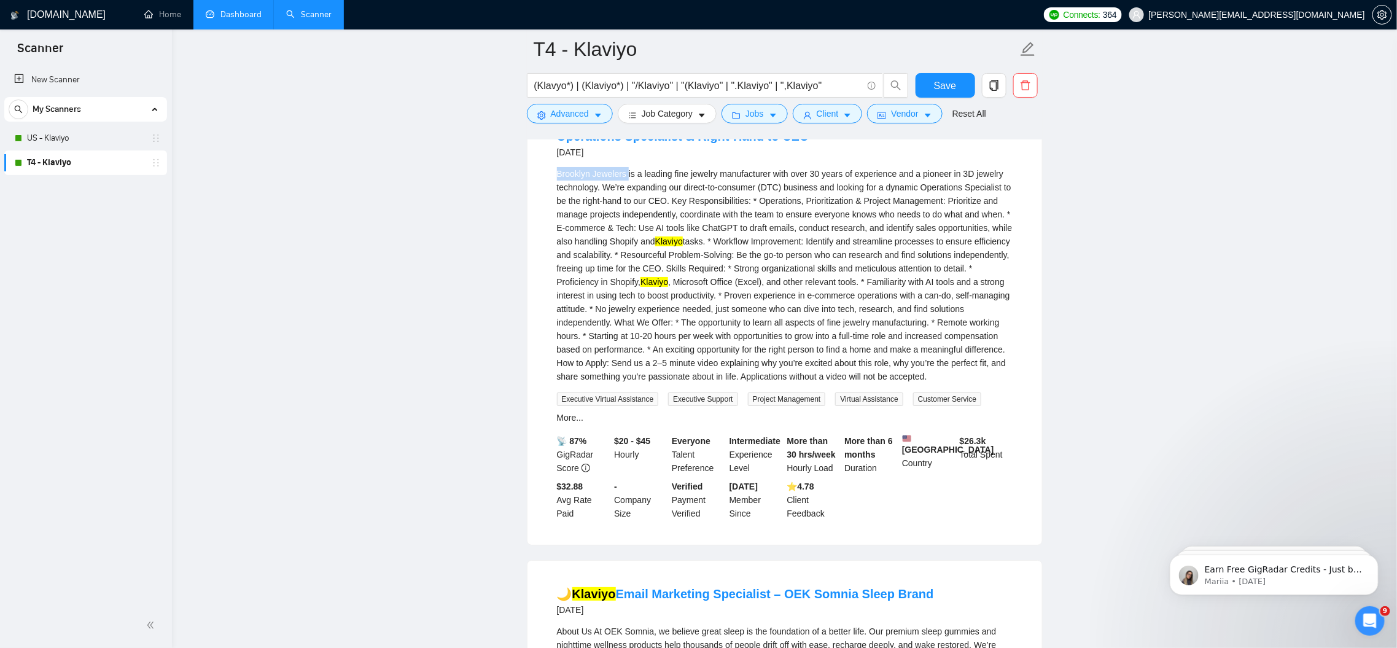
scroll to position [4897, 0]
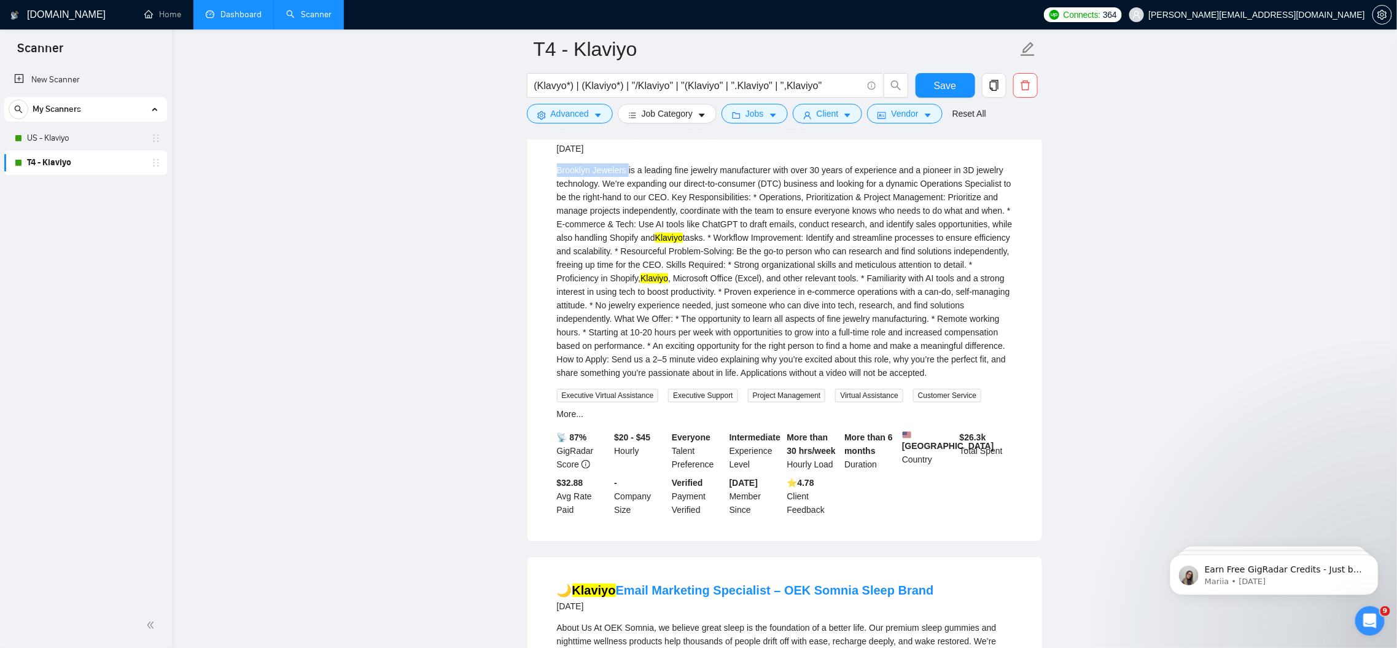
copy div "Brooklyn Jewelers"
click at [584, 283] on div "Brooklyn Jewelers is a leading fine jewelry manufacturer with over 30 years of …" at bounding box center [785, 271] width 456 height 216
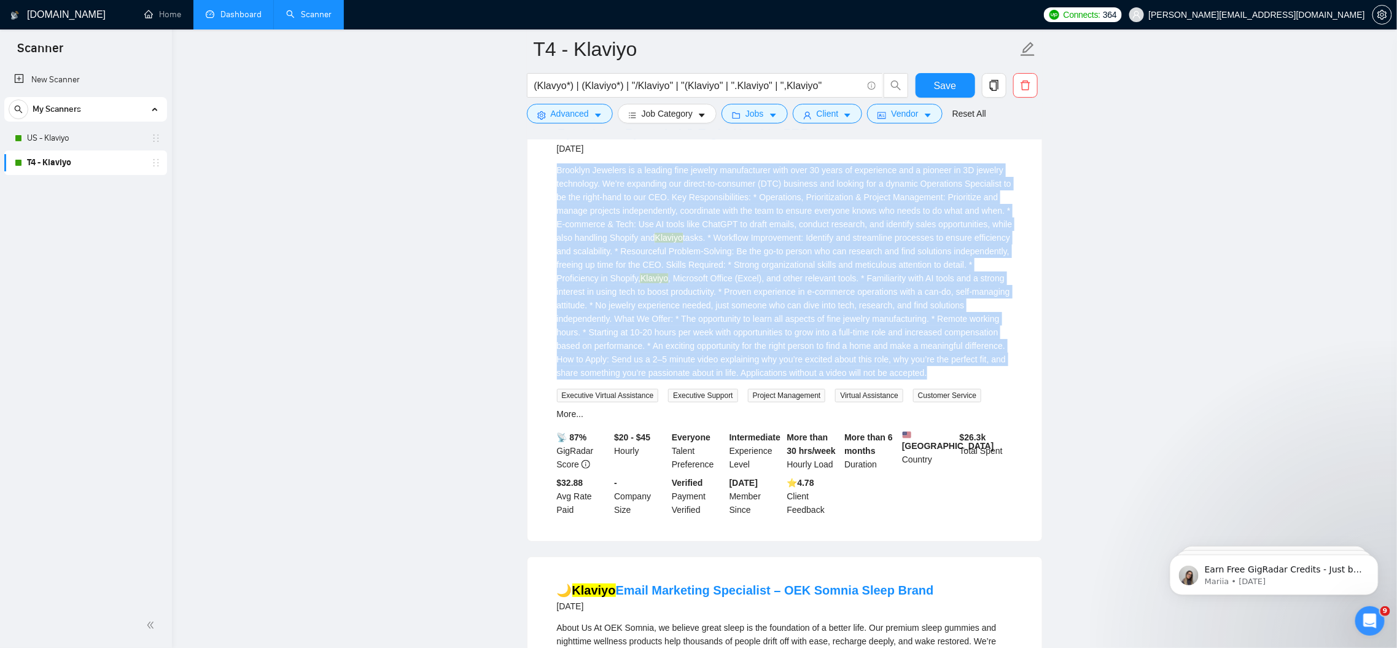
drag, startPoint x: 556, startPoint y: 261, endPoint x: 891, endPoint y: 472, distance: 395.7
click at [891, 379] on div "Brooklyn Jewelers is a leading fine jewelry manufacturer with over 30 years of …" at bounding box center [785, 271] width 456 height 216
copy div "Loremips Dolorsit am c adipisc elit seddoei temporincidi utla etdo 63 magna al …"
click at [767, 139] on link "Operations Specialist & Right-Hand to CEO" at bounding box center [683, 133] width 252 height 14
